Goal: Find specific page/section: Find specific page/section

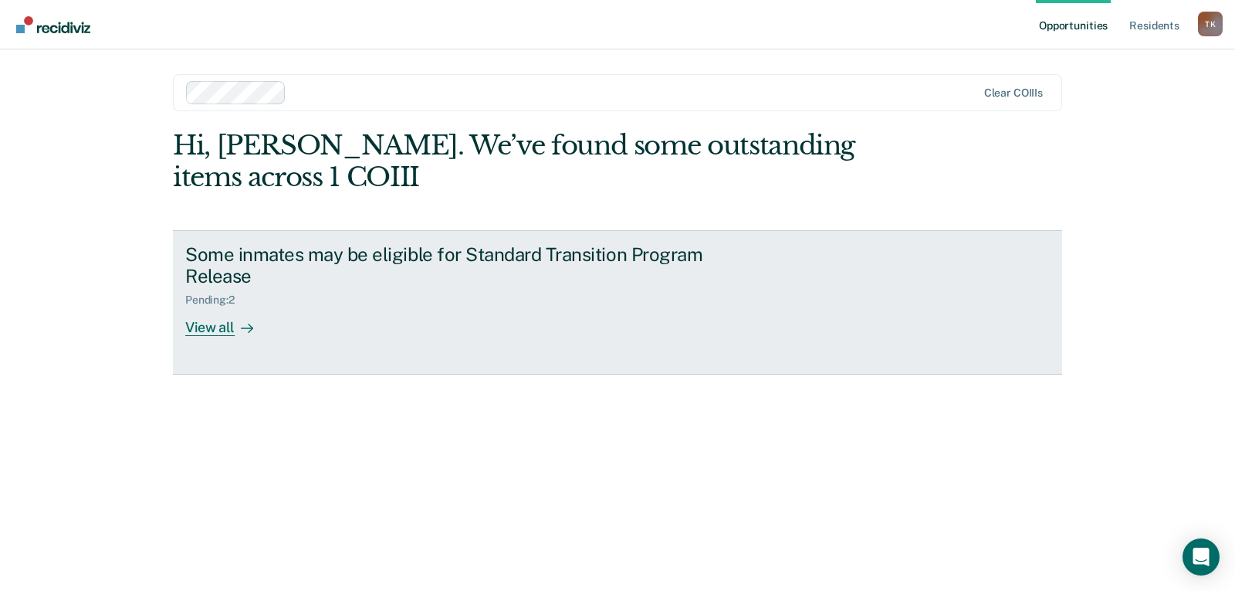
click at [213, 331] on div "View all" at bounding box center [228, 321] width 86 height 30
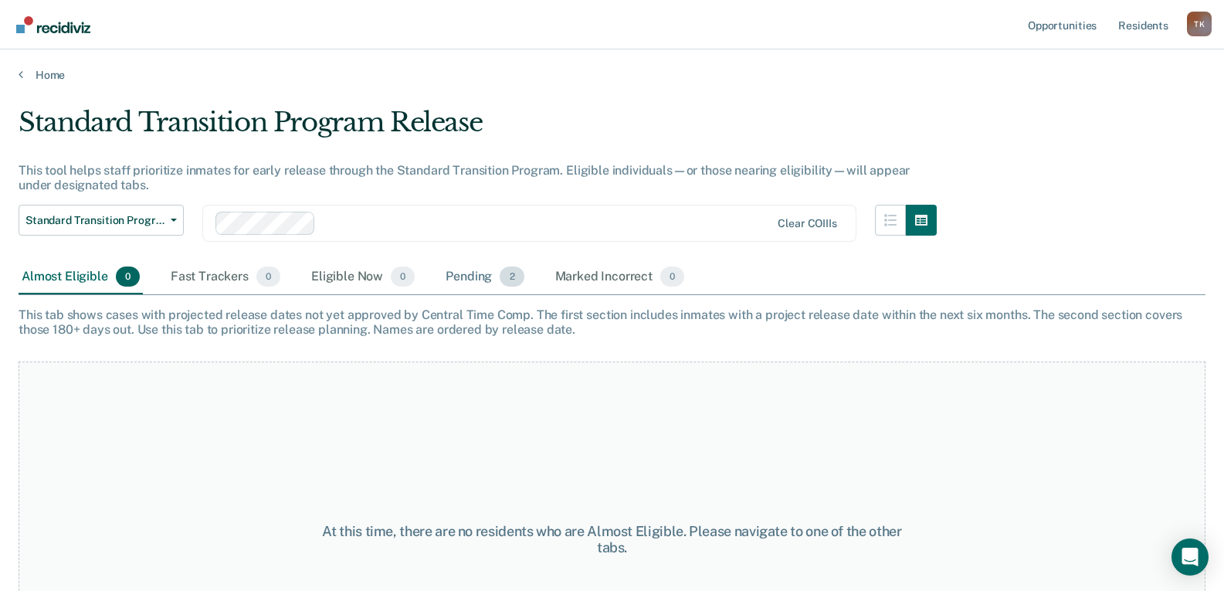
click at [456, 282] on div "Pending 2" at bounding box center [484, 277] width 84 height 34
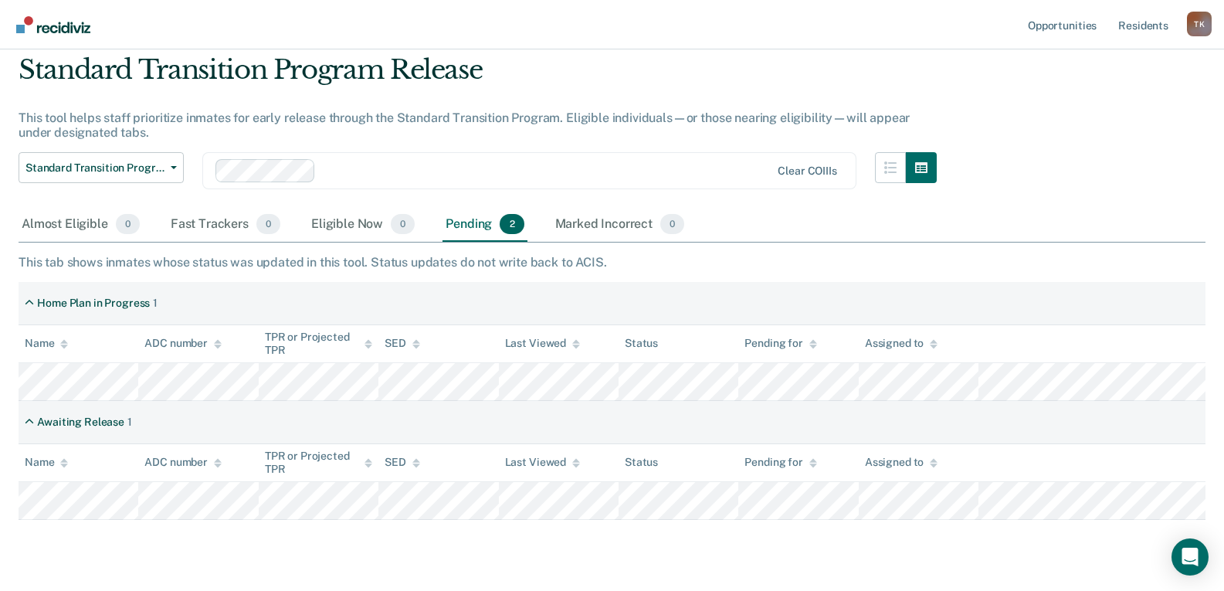
scroll to position [77, 0]
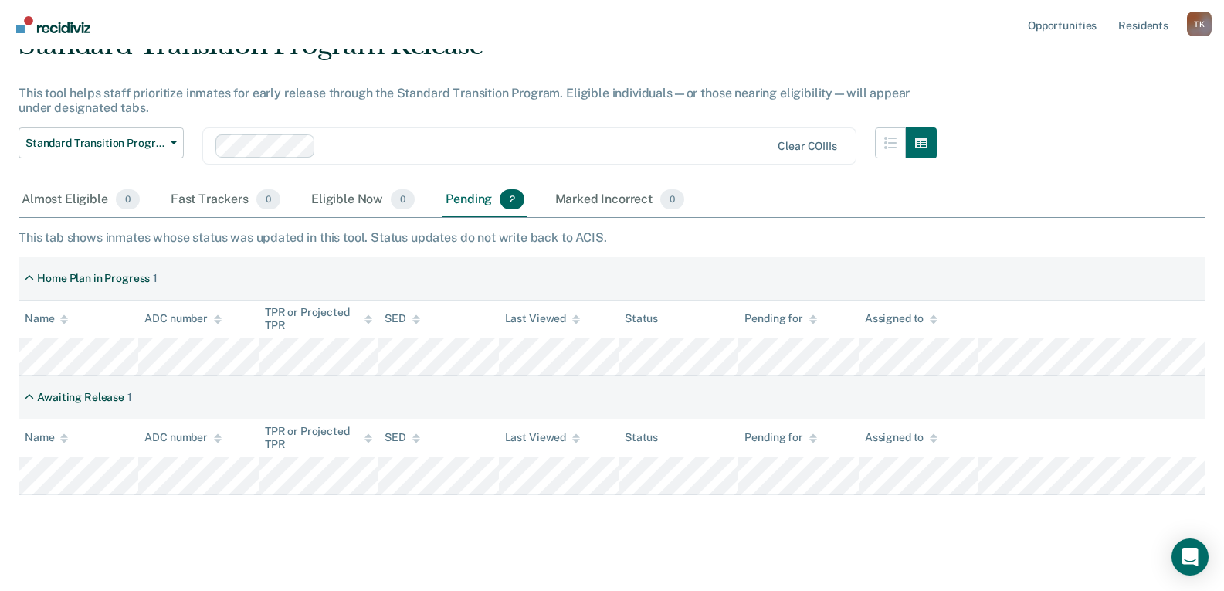
click at [791, 198] on div "Almost Eligible 0 Fast Trackers 0 Eligible Now 0 Pending 2 Marked Incorrect 0" at bounding box center [612, 200] width 1187 height 35
click at [576, 36] on nav "Opportunities Resident s [PERSON_NAME] T K Profile How it works Log Out" at bounding box center [612, 24] width 1224 height 49
click at [574, 534] on div "Standard Transition Program Release This tool helps staff prioritize inmates fo…" at bounding box center [612, 284] width 1187 height 510
click at [577, 64] on div "Standard Transition Program Release" at bounding box center [478, 51] width 918 height 44
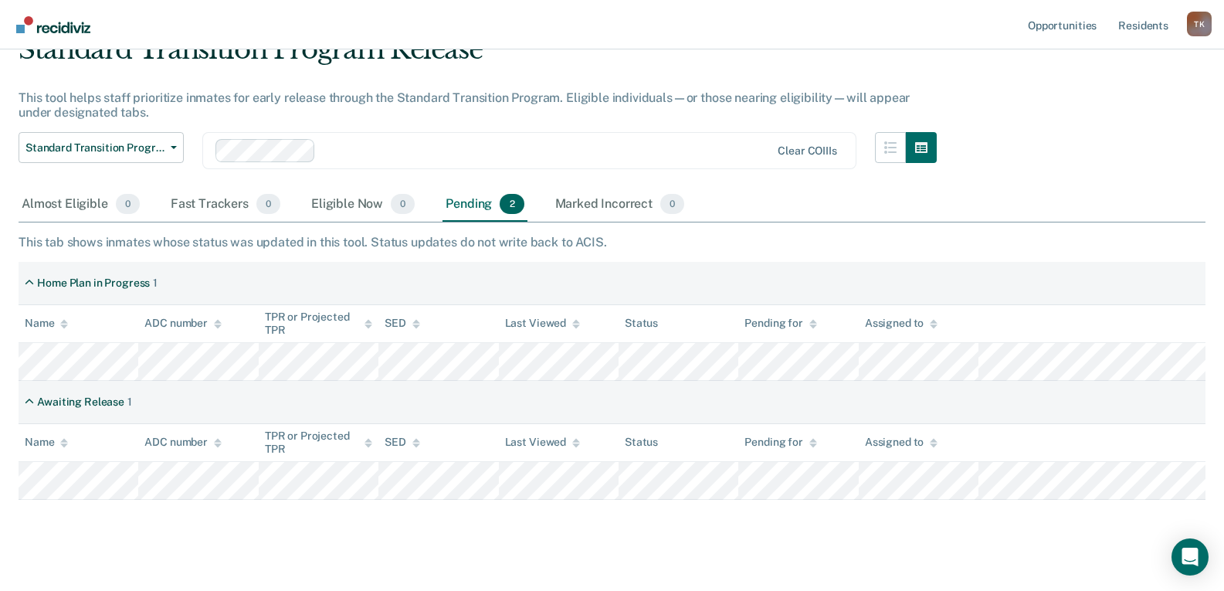
scroll to position [0, 0]
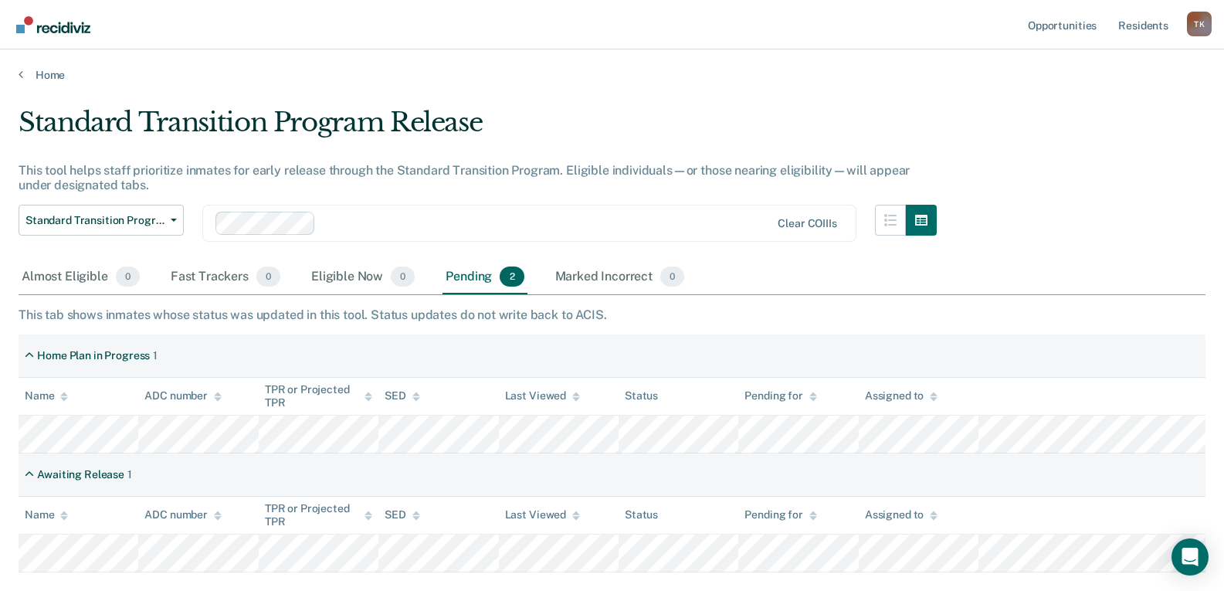
drag, startPoint x: 585, startPoint y: 96, endPoint x: 575, endPoint y: 3, distance: 93.2
click at [585, 88] on main "Standard Transition Program Release This tool helps staff prioritize inmates fo…" at bounding box center [612, 380] width 1224 height 597
